Goal: Transaction & Acquisition: Book appointment/travel/reservation

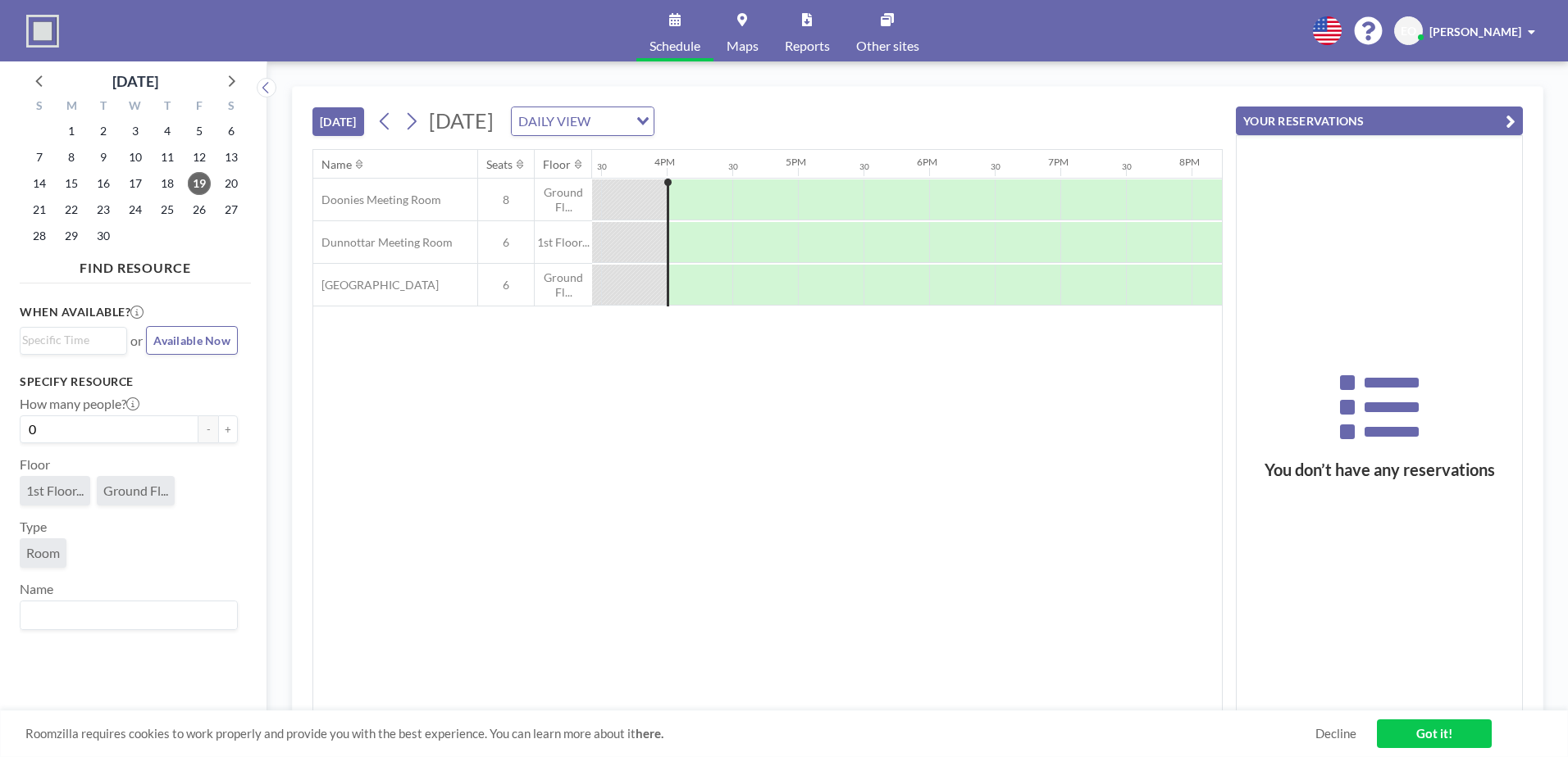
scroll to position [0, 2033]
click at [419, 124] on icon at bounding box center [411, 121] width 16 height 25
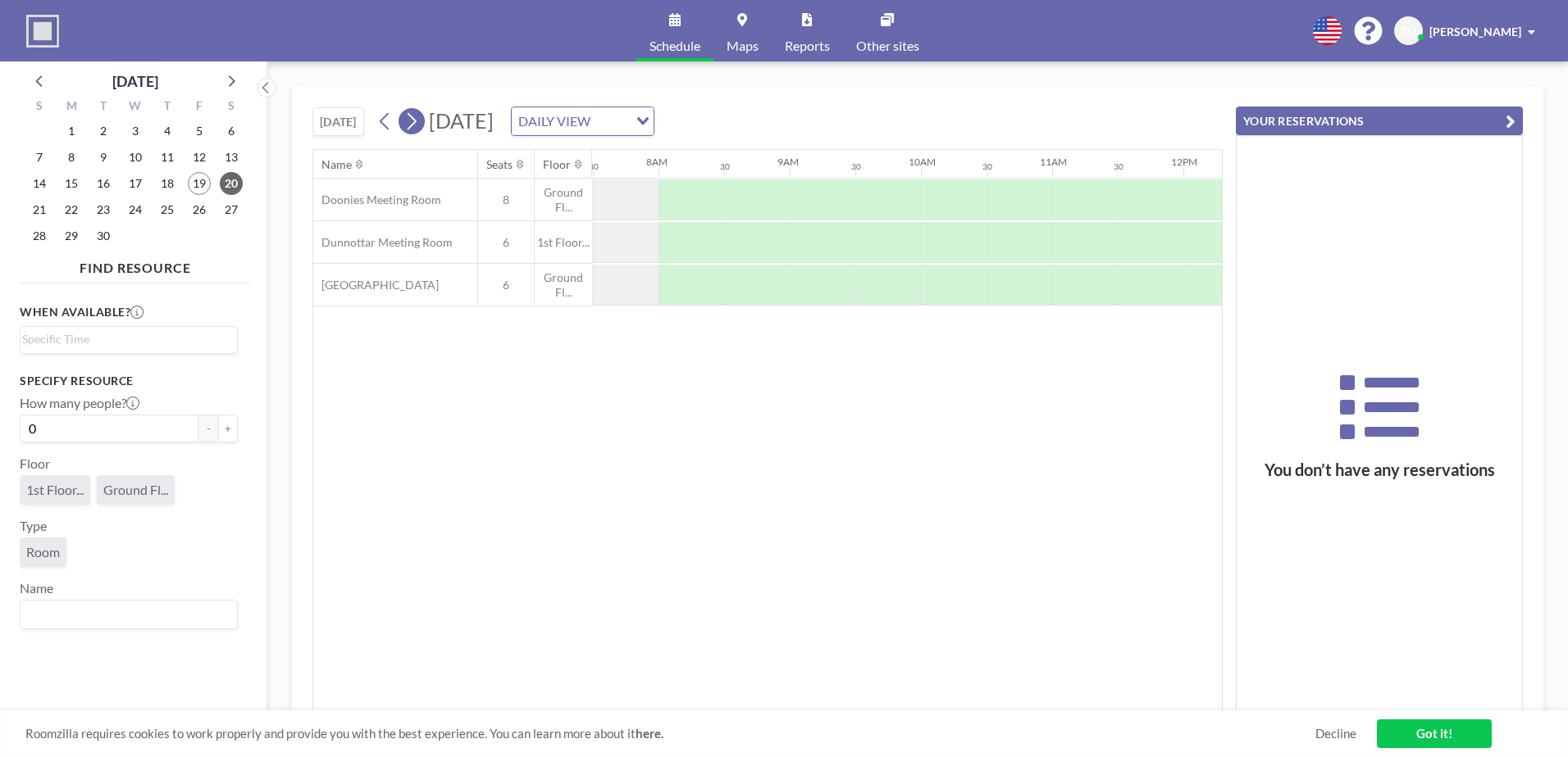
scroll to position [0, 984]
click at [419, 124] on icon at bounding box center [411, 121] width 16 height 25
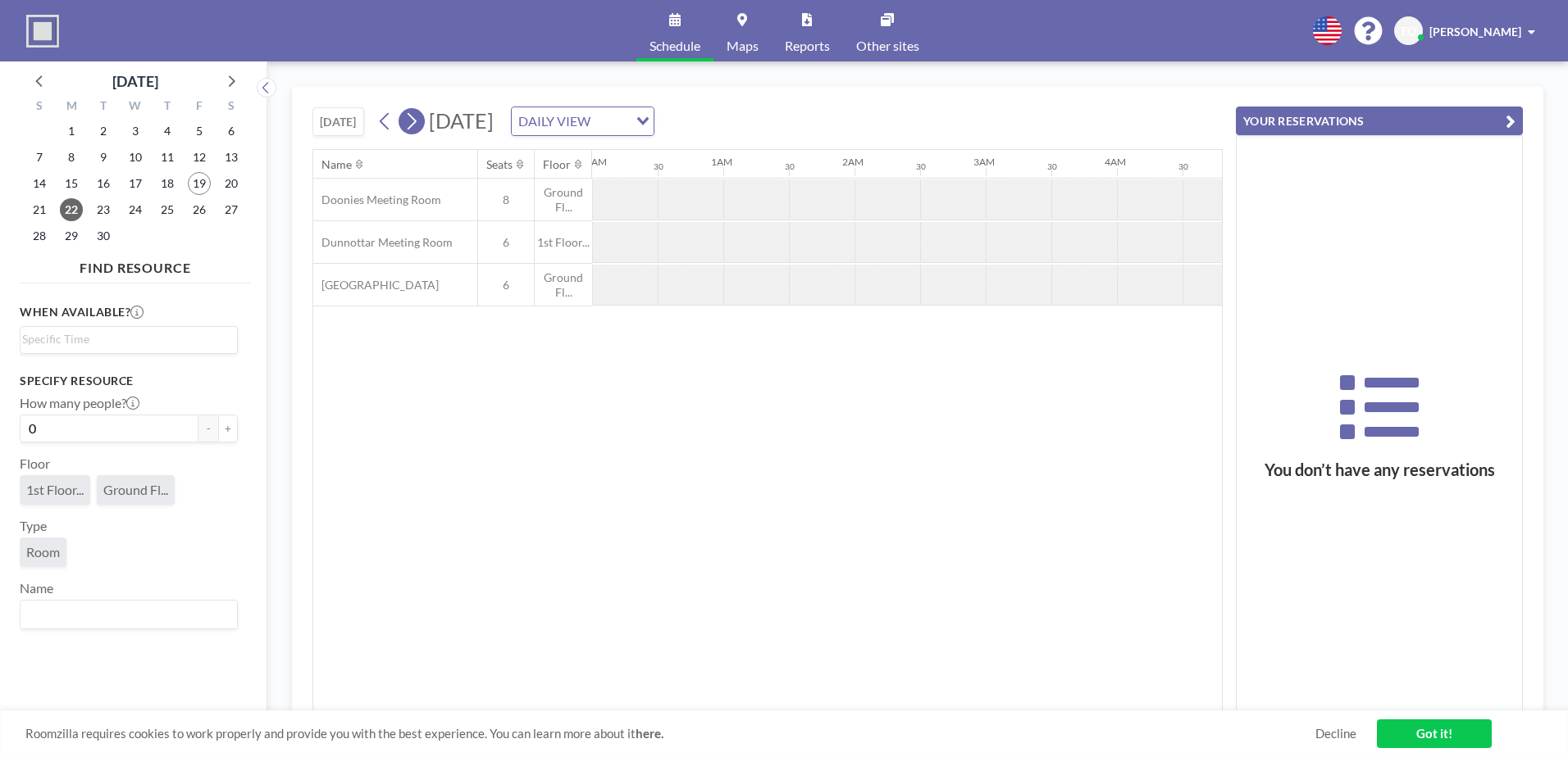
scroll to position [0, 791]
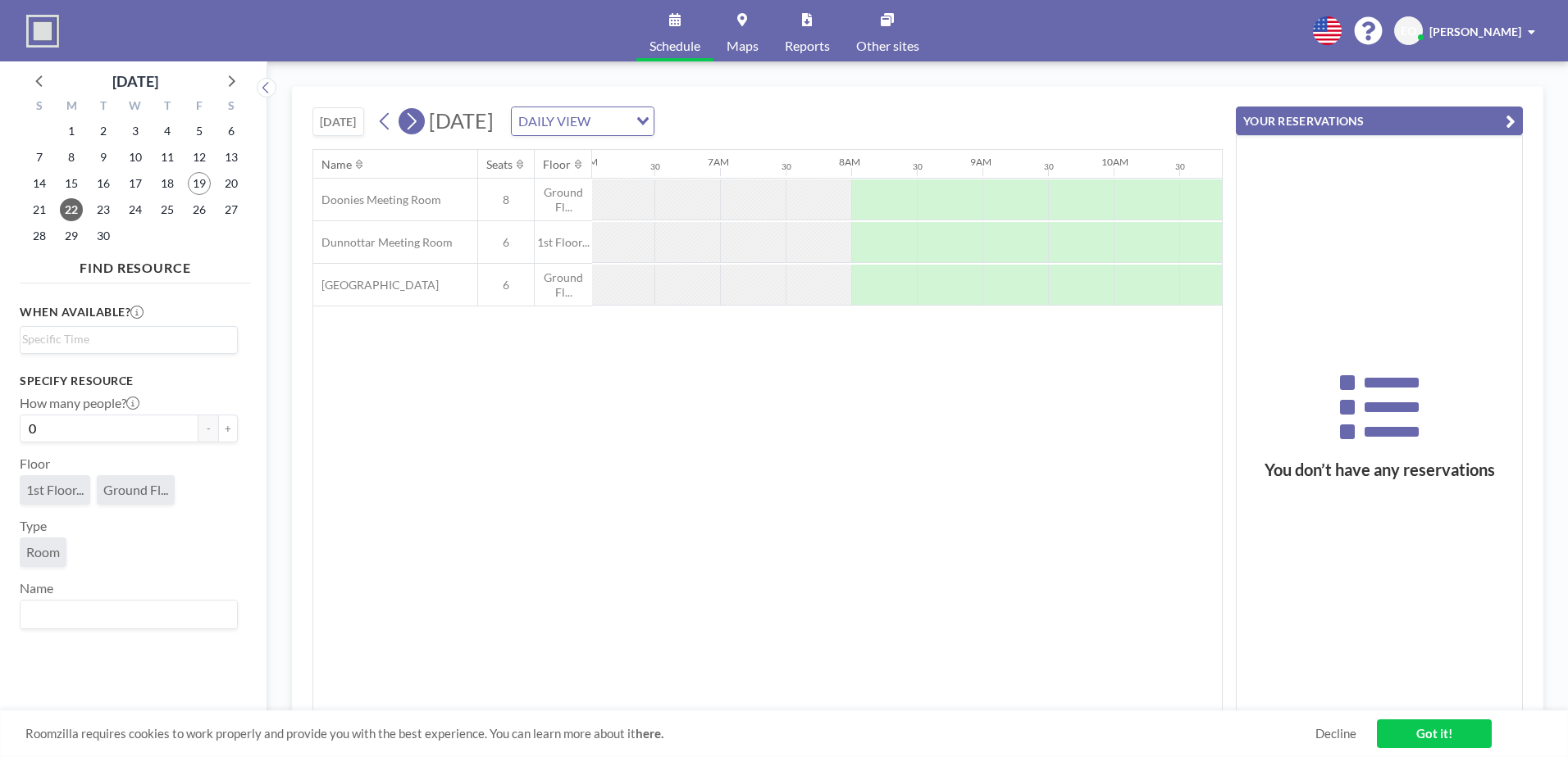
click at [419, 124] on icon at bounding box center [411, 121] width 16 height 25
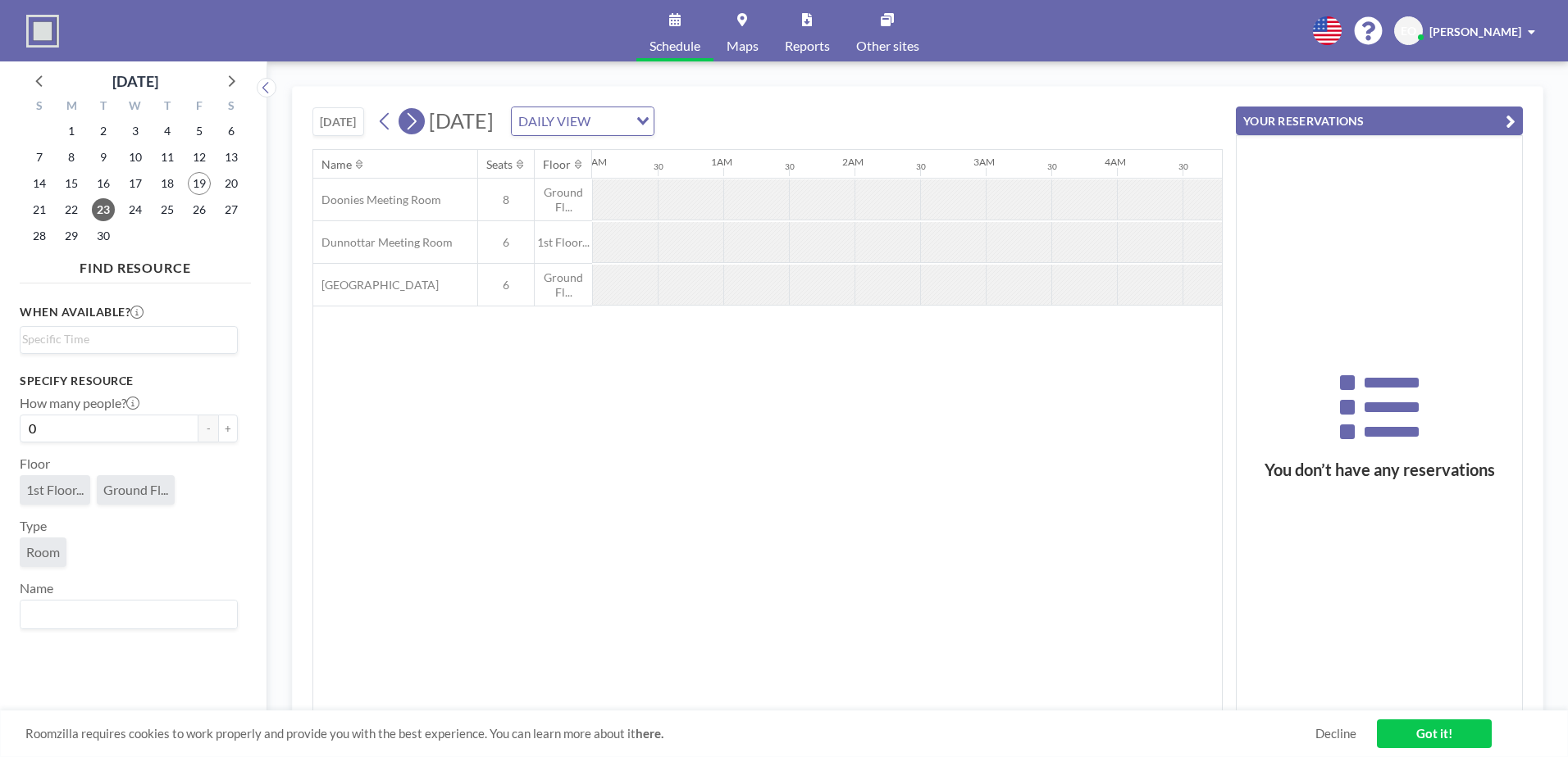
scroll to position [0, 667]
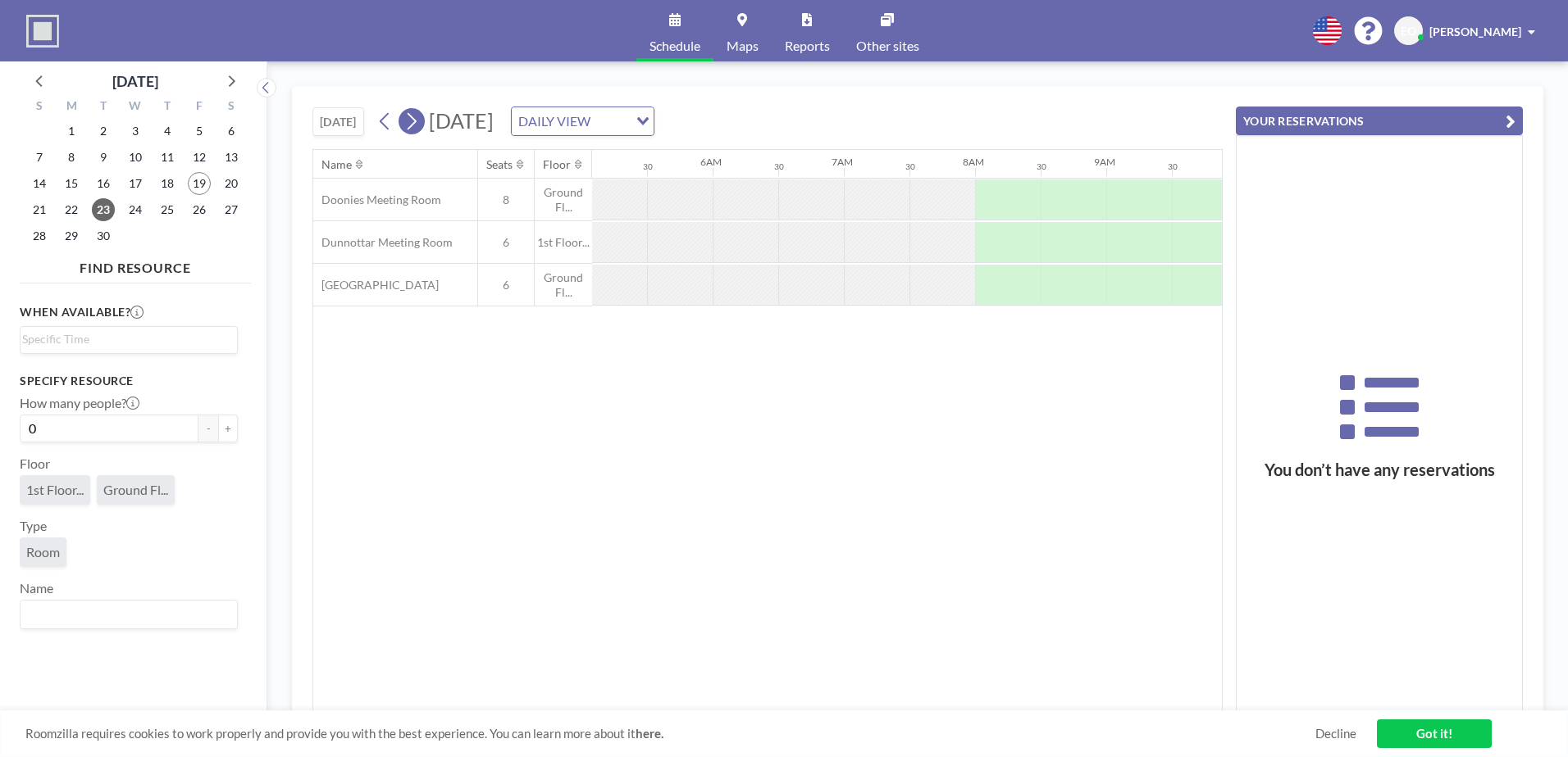
click at [419, 124] on icon at bounding box center [411, 121] width 16 height 25
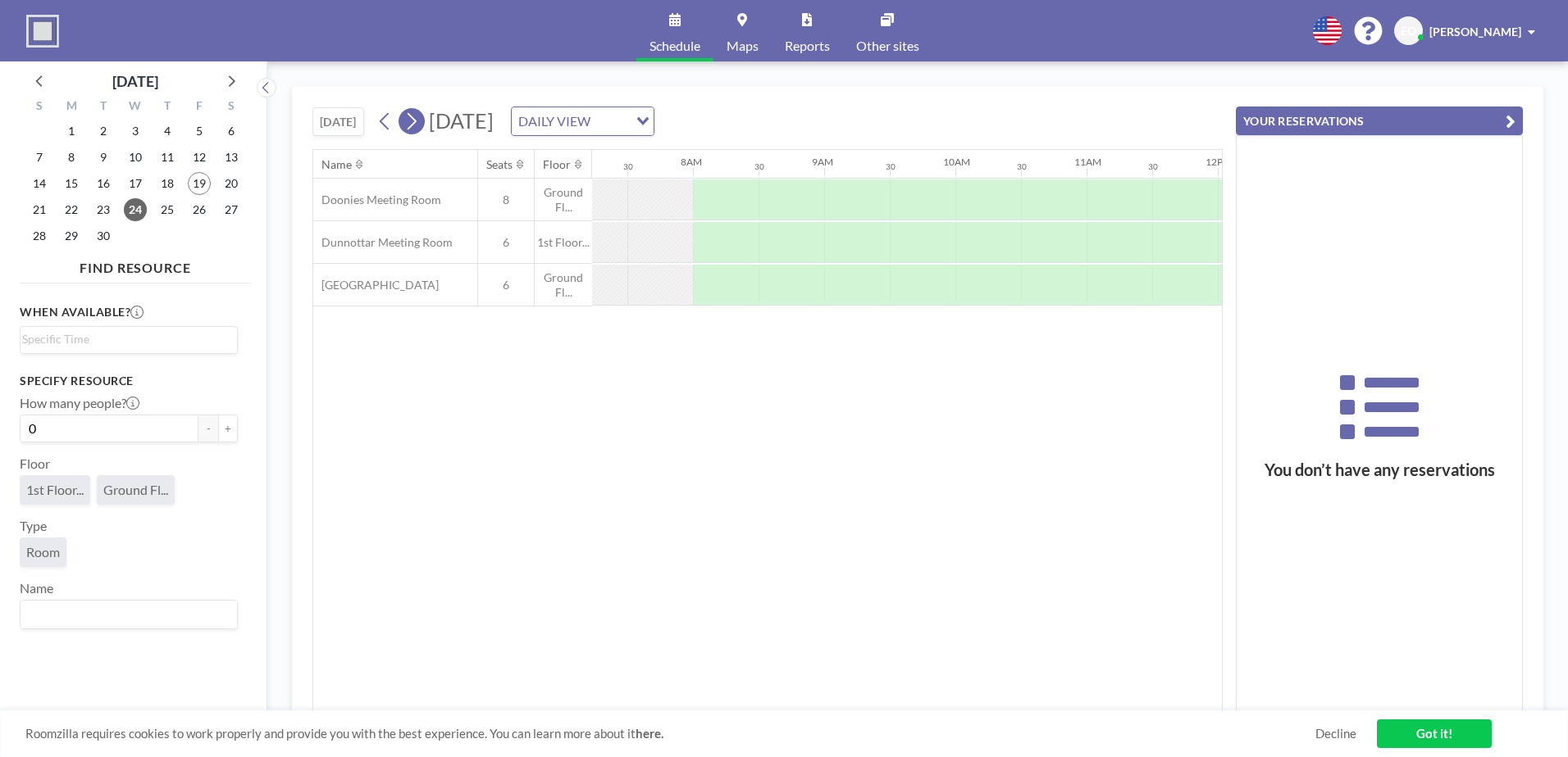
click at [419, 124] on icon at bounding box center [411, 121] width 16 height 25
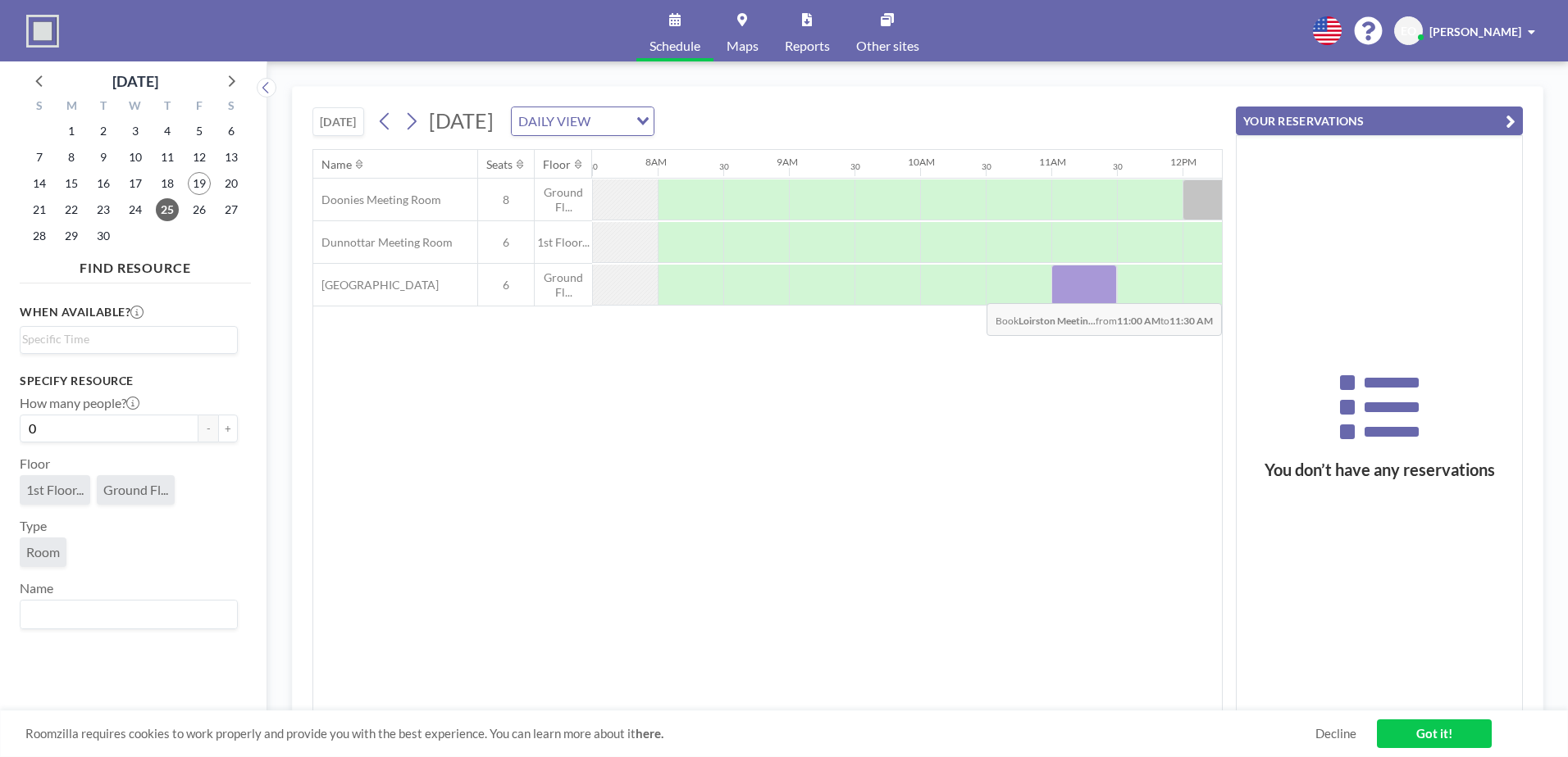
click at [1059, 291] on div at bounding box center [1084, 286] width 66 height 41
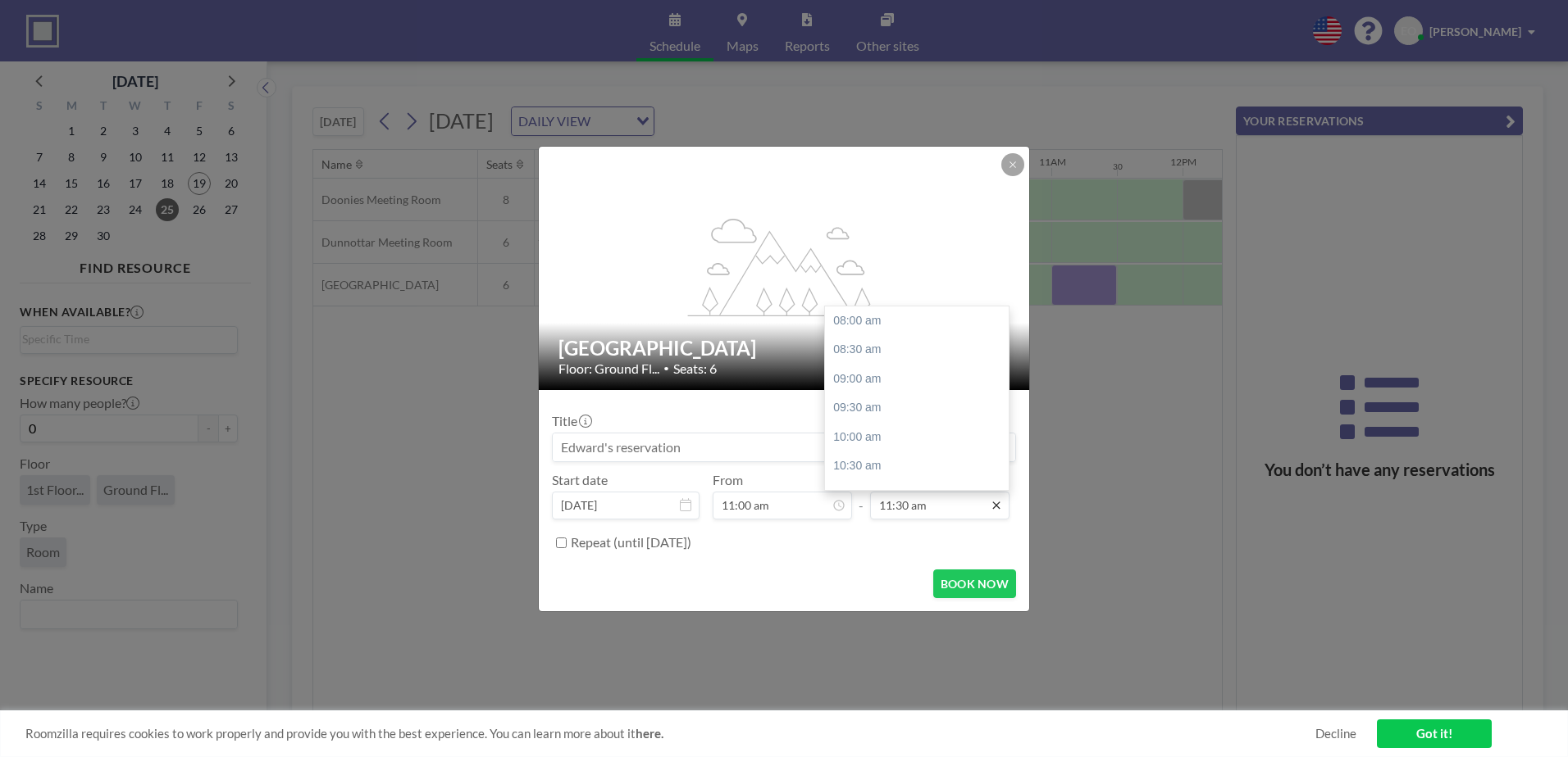
scroll to position [204, 0]
click at [850, 463] on div "02:00 pm" at bounding box center [921, 467] width 192 height 30
type input "02:00 pm"
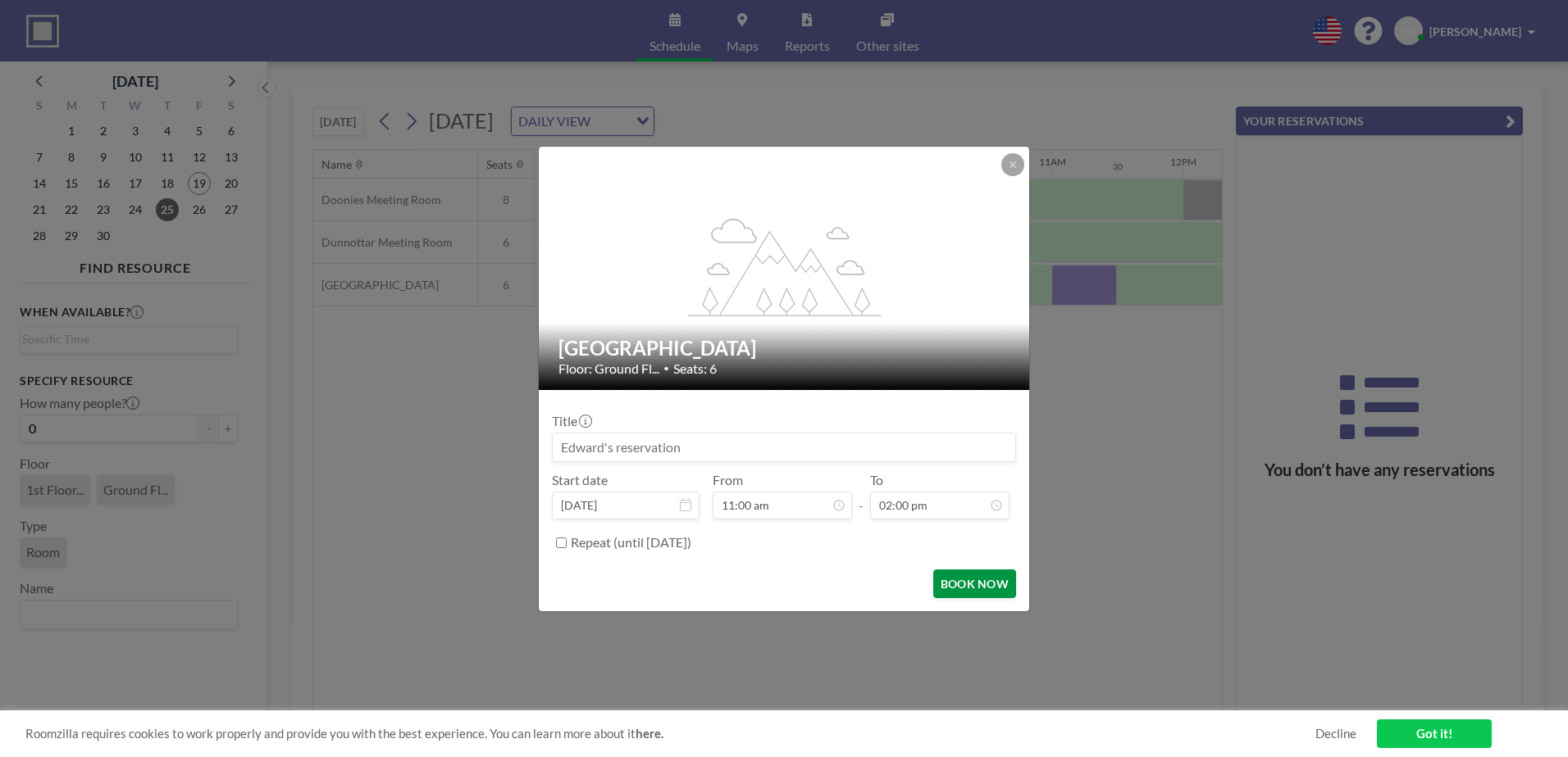
scroll to position [350, 0]
click at [972, 590] on button "BOOK NOW" at bounding box center [974, 584] width 83 height 29
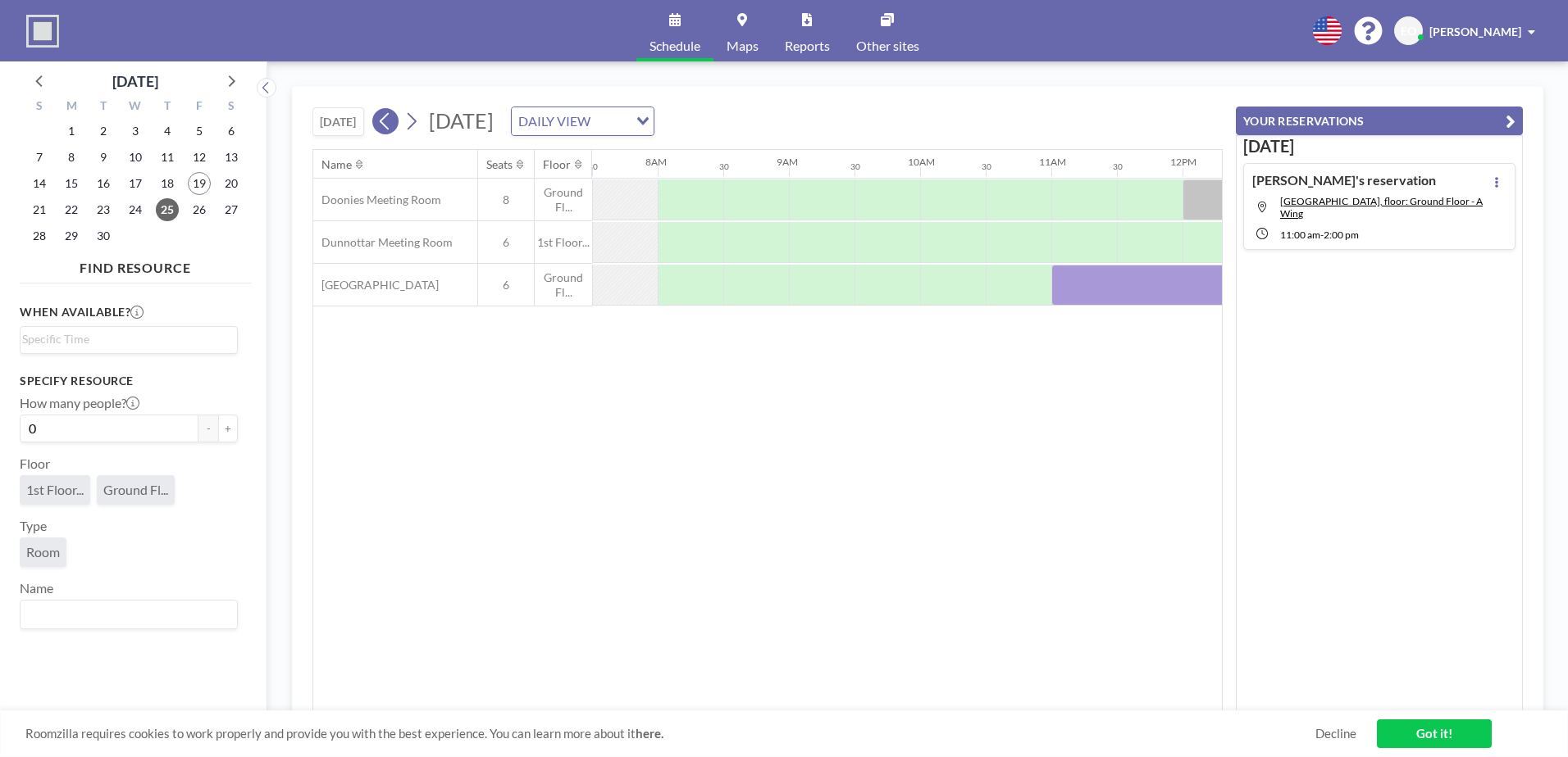
click at [392, 117] on icon at bounding box center [386, 121] width 16 height 25
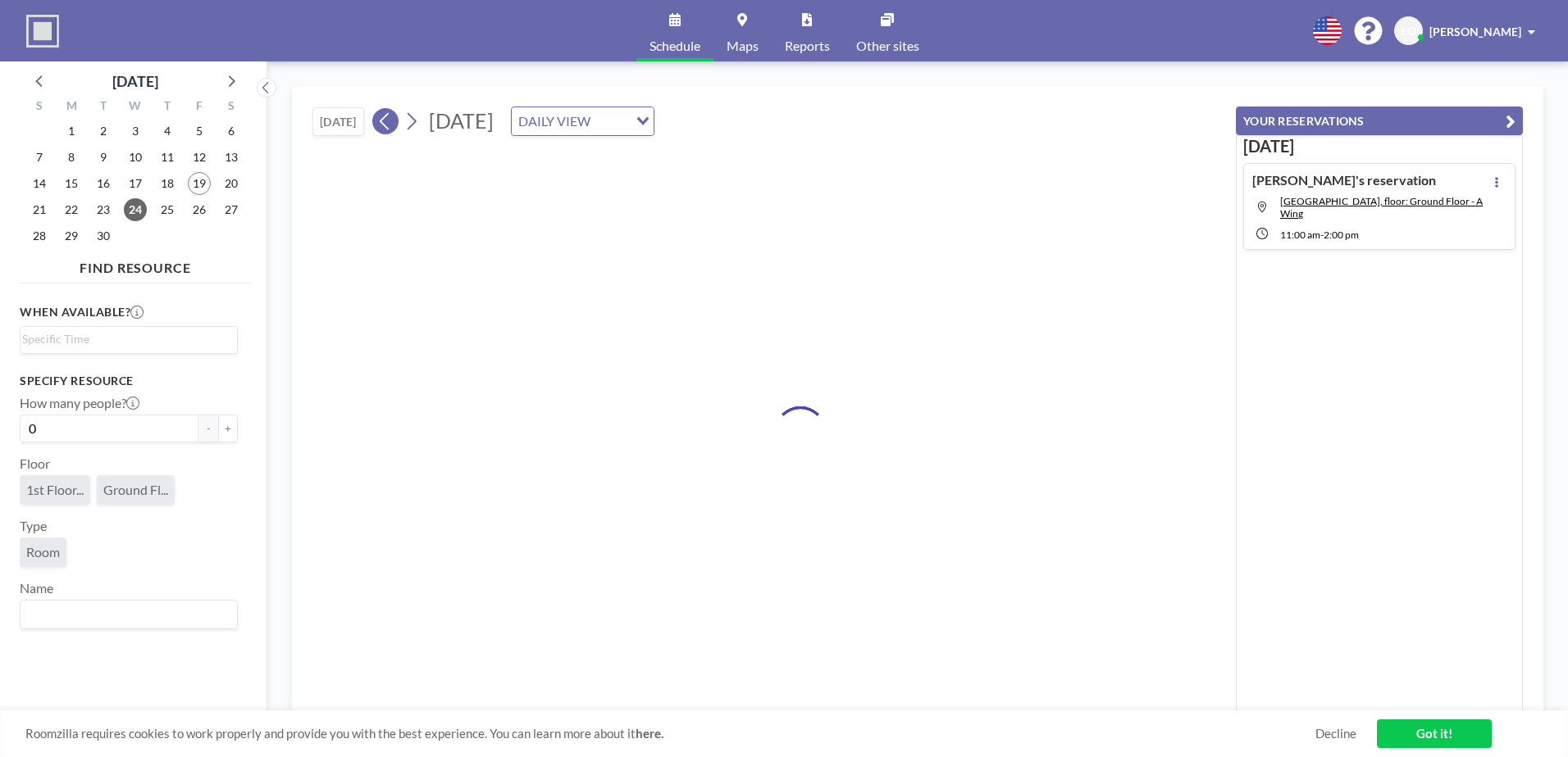
click at [392, 117] on icon at bounding box center [386, 121] width 16 height 25
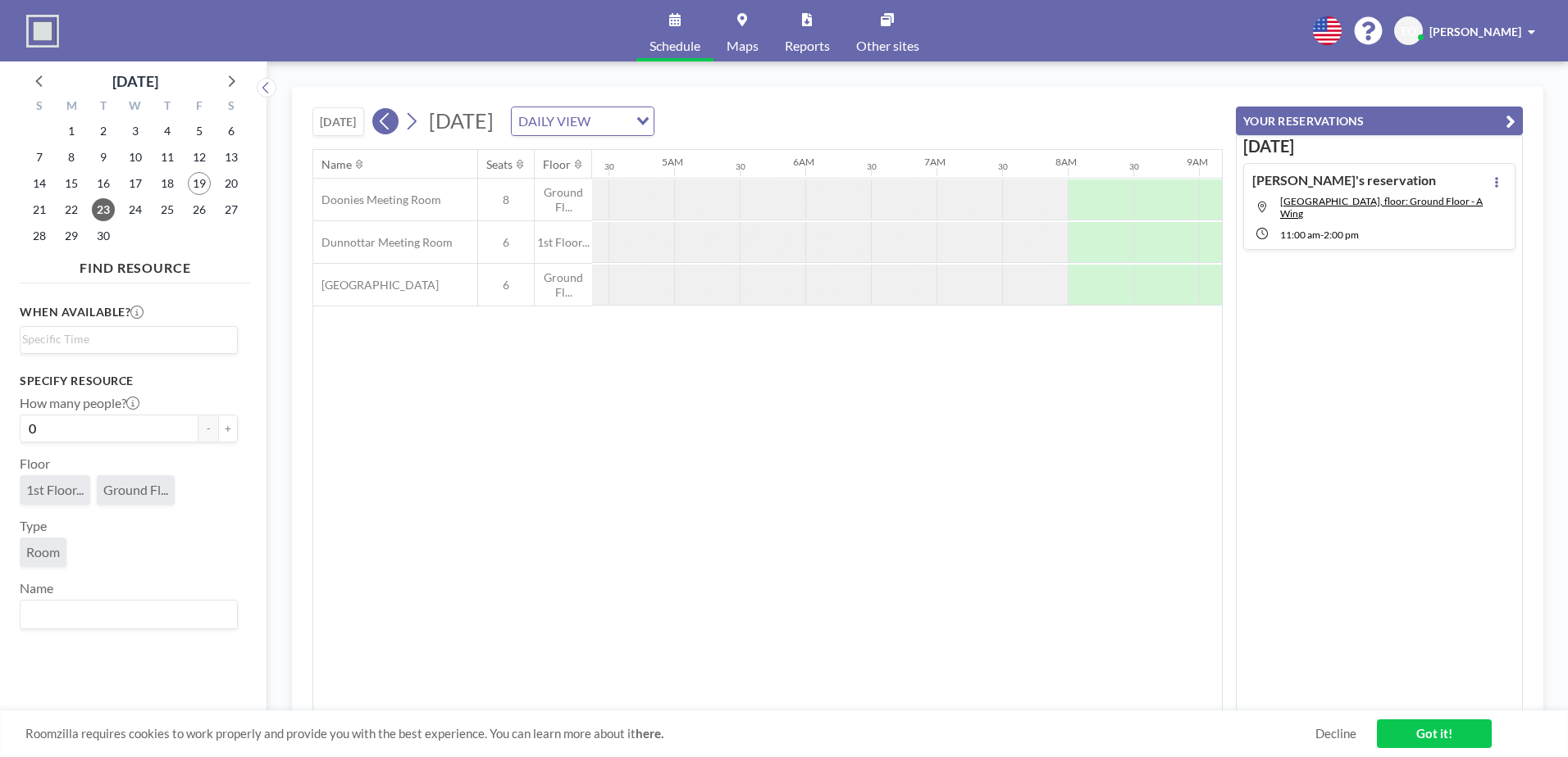
scroll to position [0, 949]
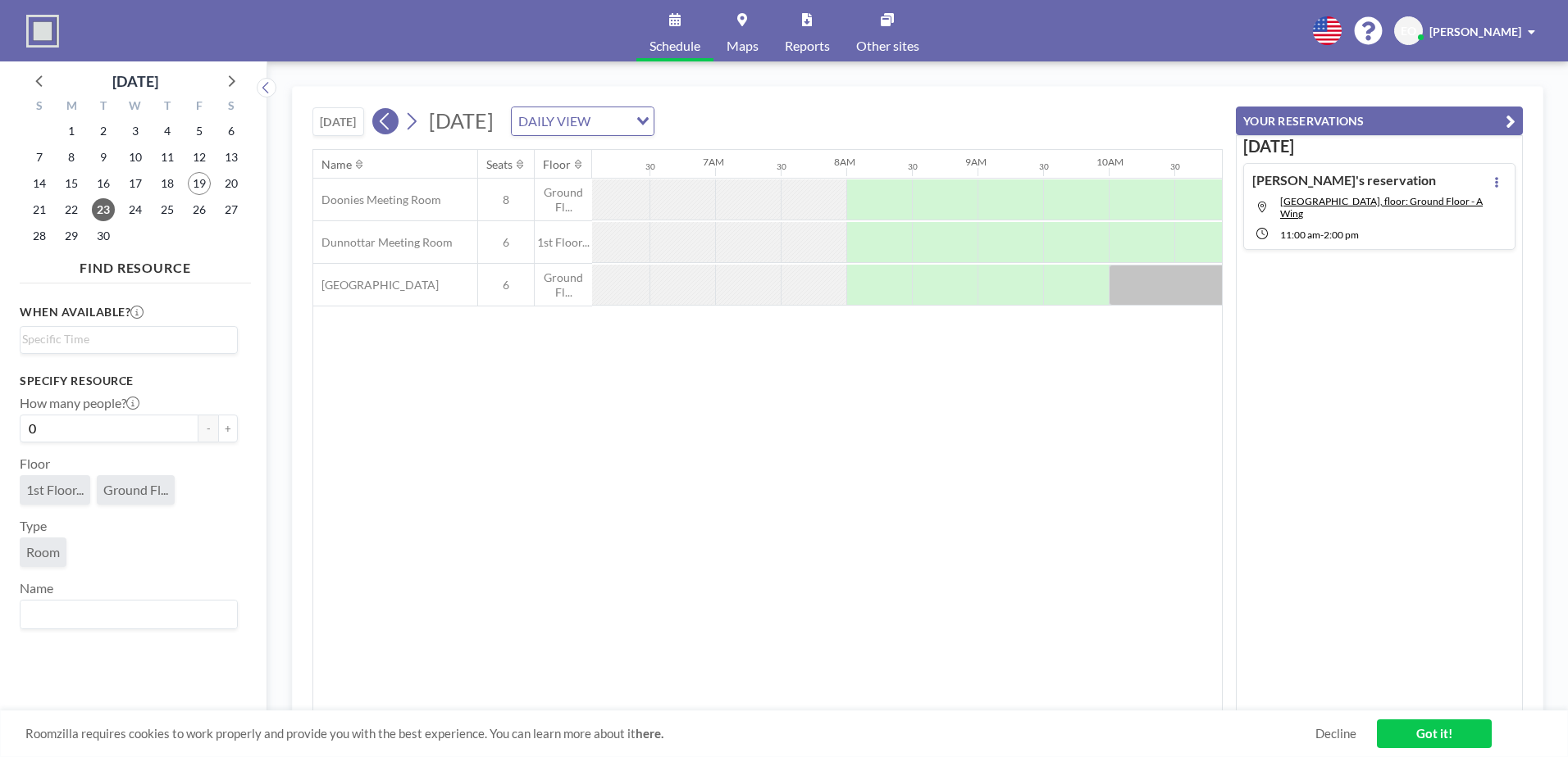
click at [392, 117] on icon at bounding box center [386, 121] width 16 height 25
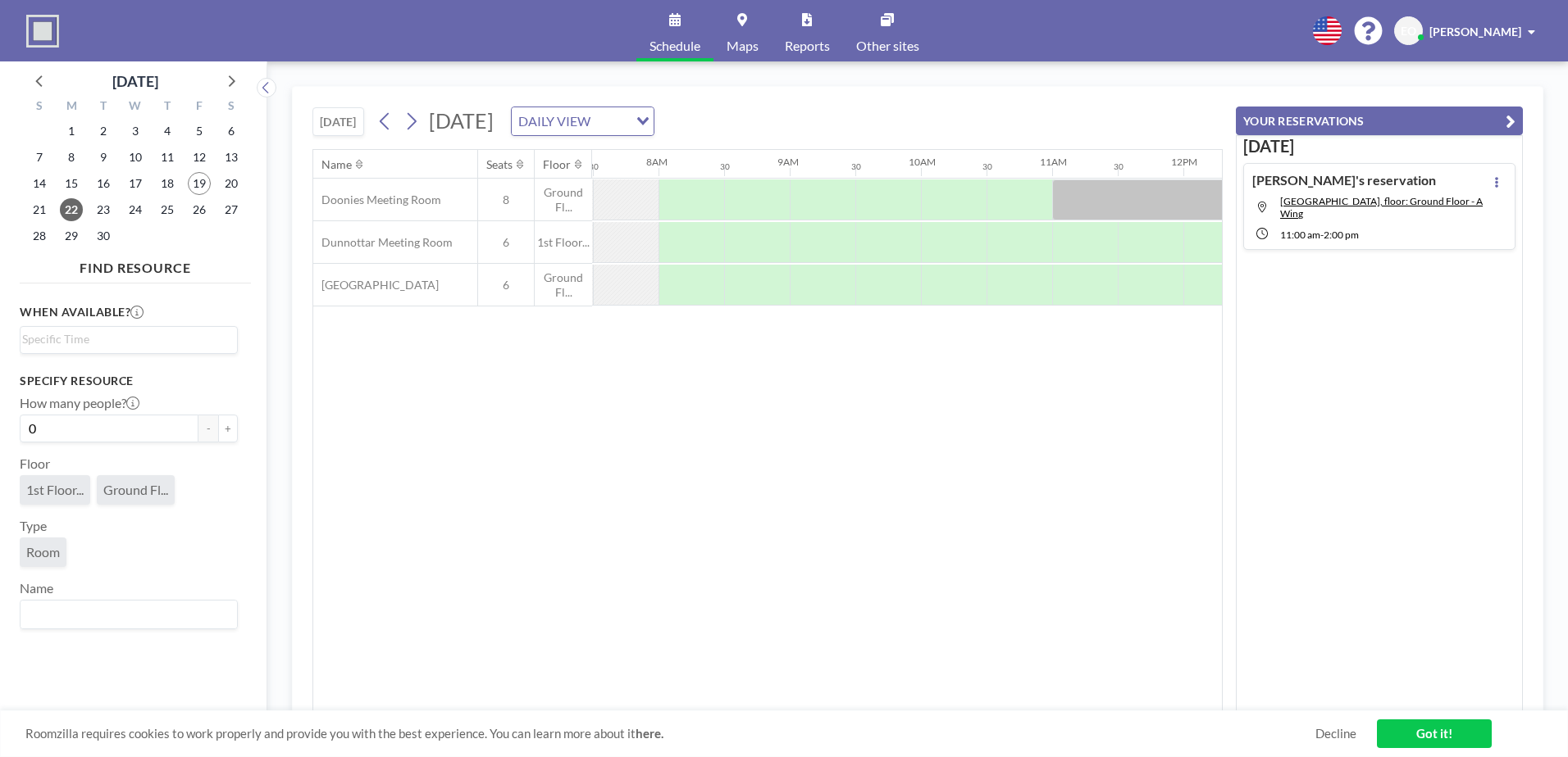
scroll to position [0, 984]
click at [1195, 292] on div at bounding box center [1215, 286] width 66 height 41
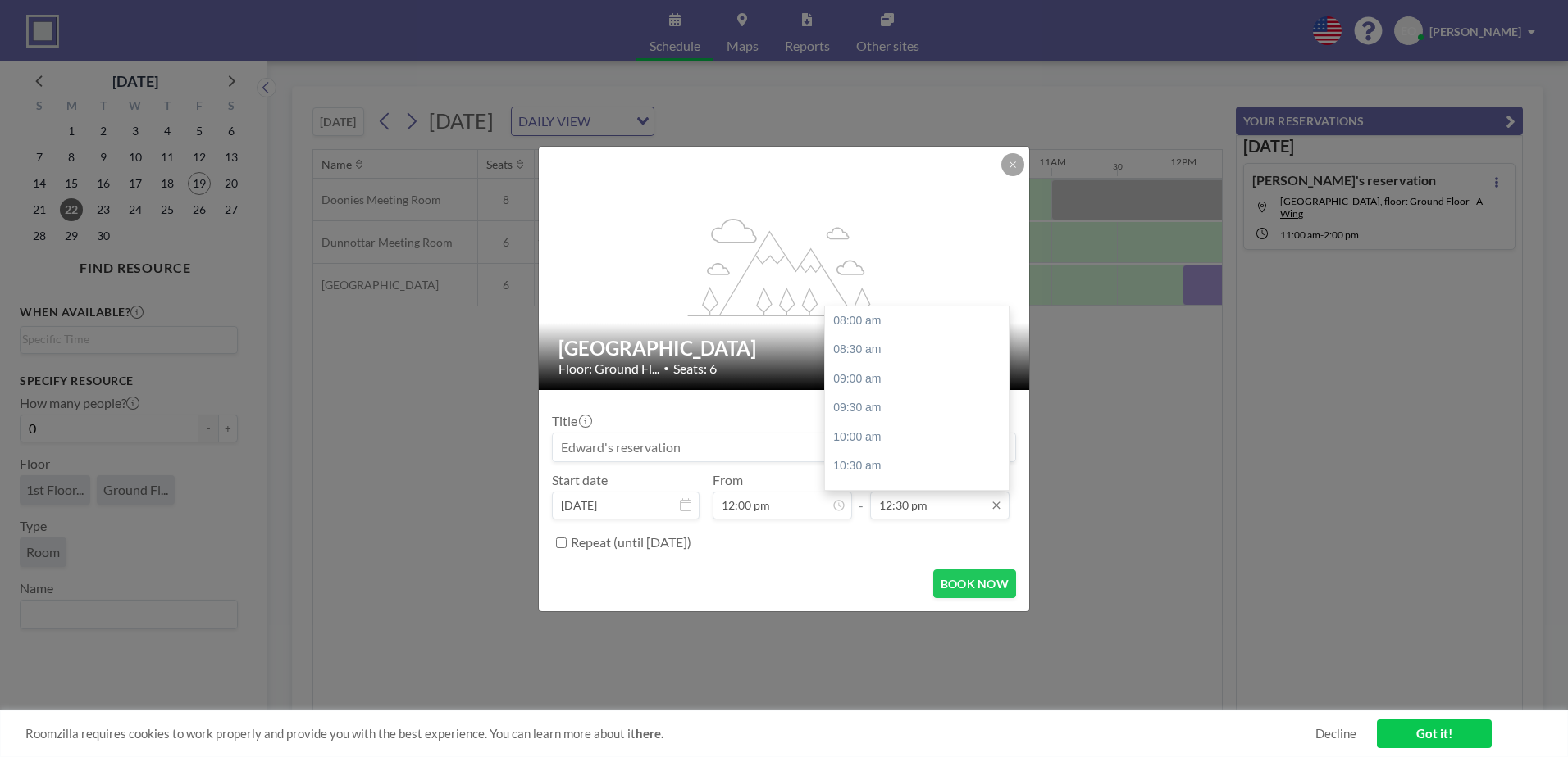
scroll to position [262, 0]
click at [869, 378] on div "01:30 pm" at bounding box center [921, 379] width 192 height 30
type input "01:30 pm"
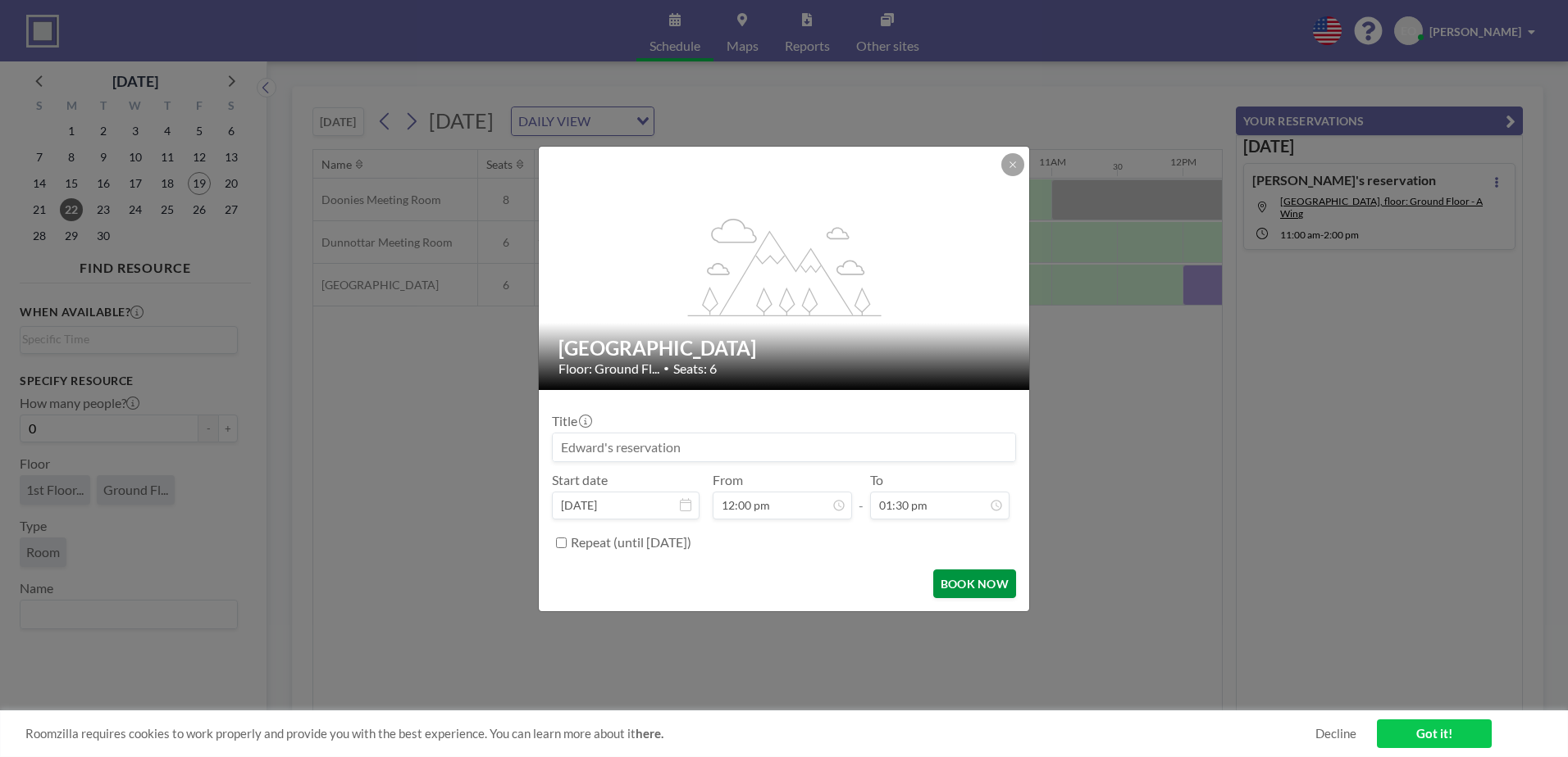
click at [971, 581] on button "BOOK NOW" at bounding box center [974, 584] width 83 height 29
